Goal: Check status: Check status

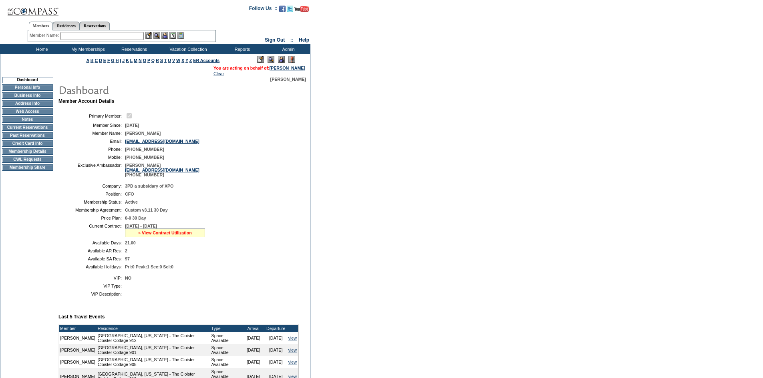
click at [186, 235] on link "» View Contract Utilization" at bounding box center [165, 233] width 54 height 5
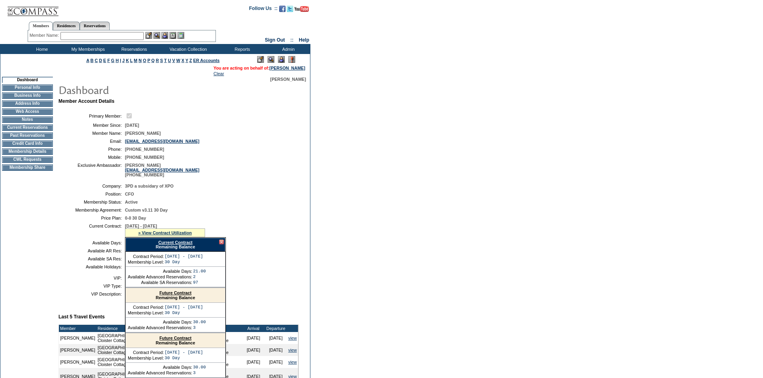
click at [182, 252] on div "Current Contract Remaining Balance" at bounding box center [175, 245] width 100 height 14
click at [183, 245] on link "Current Contract" at bounding box center [175, 242] width 34 height 5
click at [38, 155] on td "Membership Details" at bounding box center [27, 152] width 51 height 6
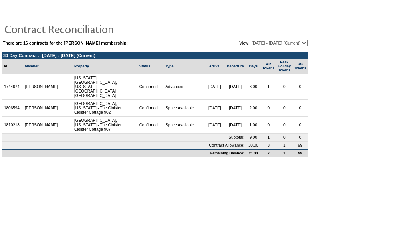
click at [277, 46] on select "08/13/13 - 08/31/14 09/01/14 - 08/31/15 09/01/15 - 08/31/16 09/01/16 - 08/31/17…" at bounding box center [278, 43] width 58 height 6
select select "139944"
click at [249, 40] on select "08/13/13 - 08/31/14 09/01/14 - 08/31/15 09/01/15 - 08/31/16 09/01/16 - 08/31/17…" at bounding box center [278, 43] width 58 height 6
